Goal: Entertainment & Leisure: Consume media (video, audio)

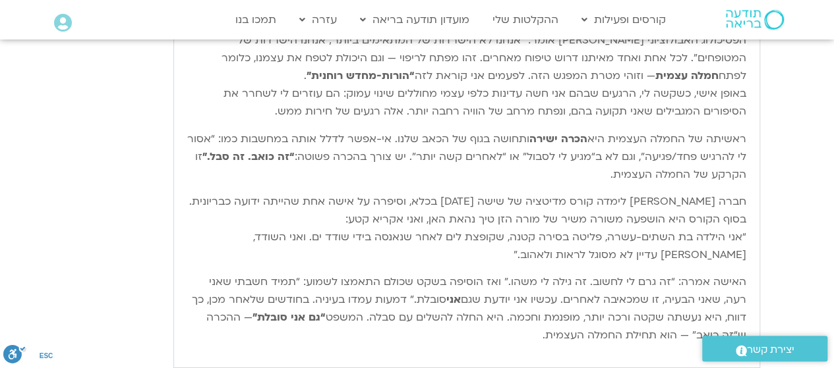
click at [196, 172] on p "ראשיתה של החמלה העצמית היא הכרה ישירה ותחושה בגוף של הכאב שלנו. אי-אפשר לדלל או…" at bounding box center [466, 156] width 559 height 53
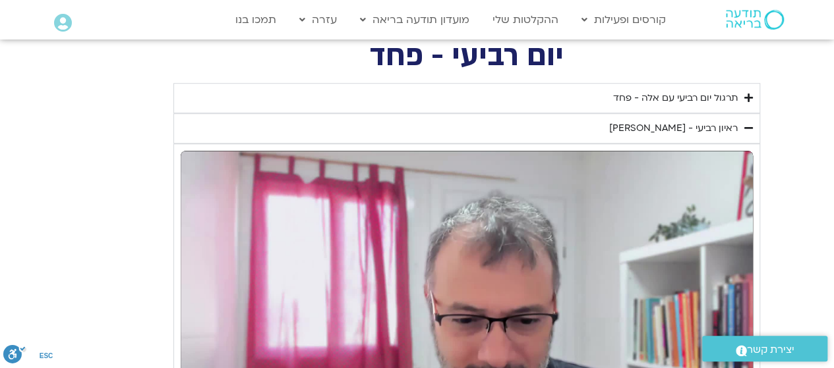
scroll to position [780, 0]
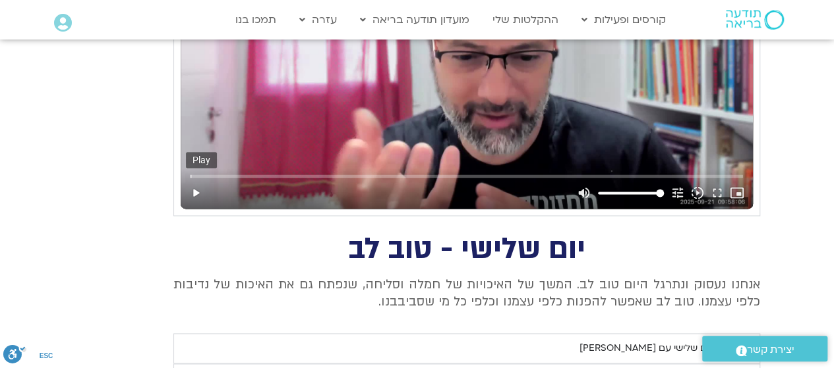
click at [195, 190] on button "play_arrow" at bounding box center [196, 193] width 20 height 32
click at [204, 175] on input "Seek" at bounding box center [466, 176] width 553 height 8
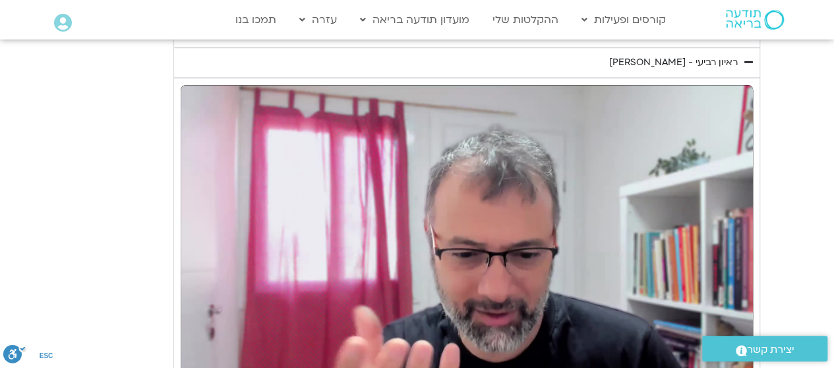
scroll to position [648, 0]
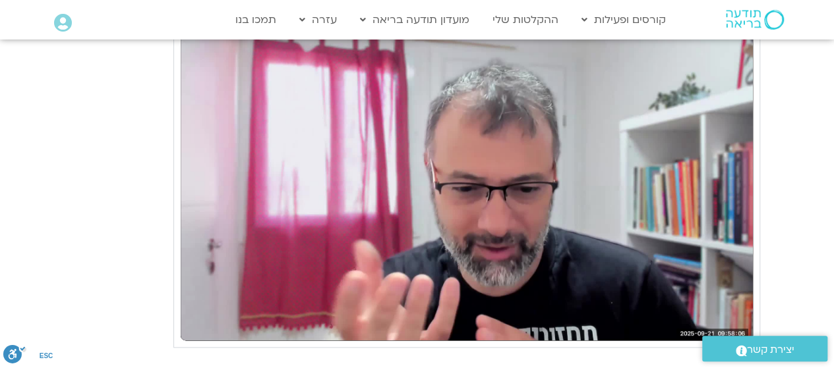
click at [204, 175] on div "Skip Ad 1:05 pause volume_up Mute tune Resolution Auto 720p slow_motion_video P…" at bounding box center [467, 180] width 572 height 322
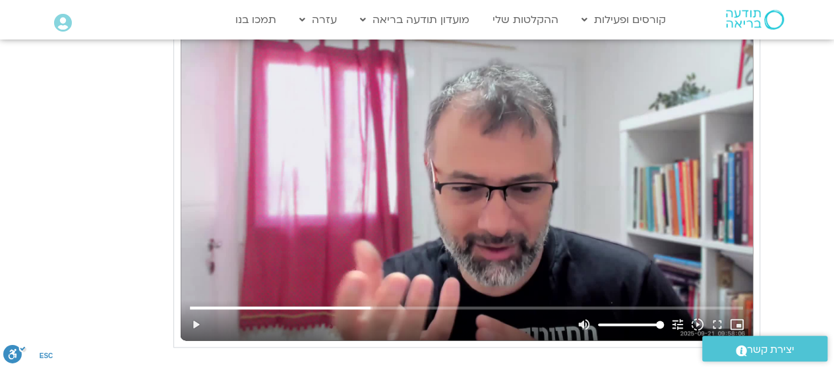
click at [204, 175] on div "Skip Ad 1:05 play_arrow volume_up Mute tune Resolution Auto 720p slow_motion_vi…" at bounding box center [467, 180] width 572 height 322
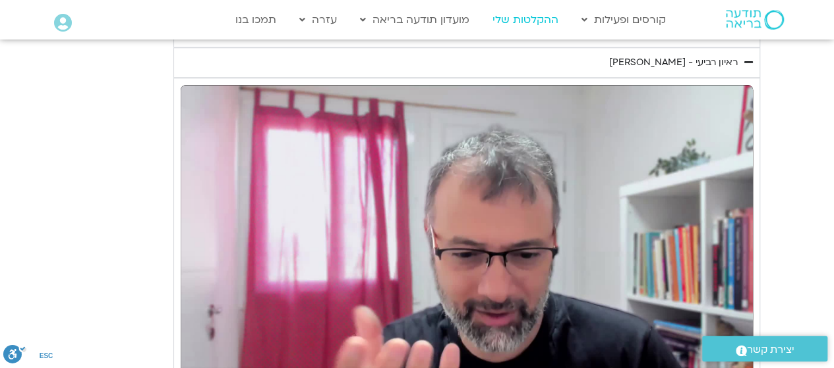
type input "1230.88164"
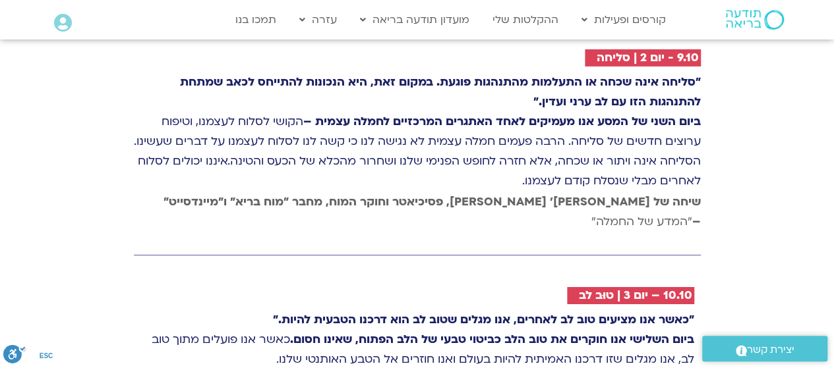
scroll to position [2241, 0]
